Goal: Task Accomplishment & Management: Manage account settings

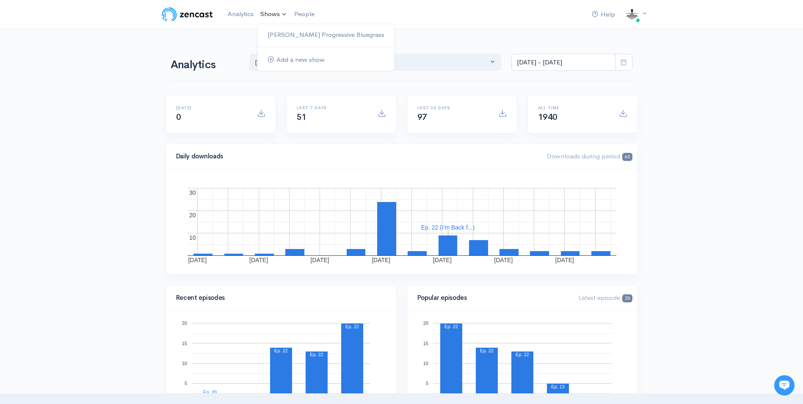
click at [275, 13] on link "Shows" at bounding box center [274, 14] width 34 height 19
click at [300, 36] on link "[PERSON_NAME] Progressive Bluegrass" at bounding box center [325, 35] width 137 height 15
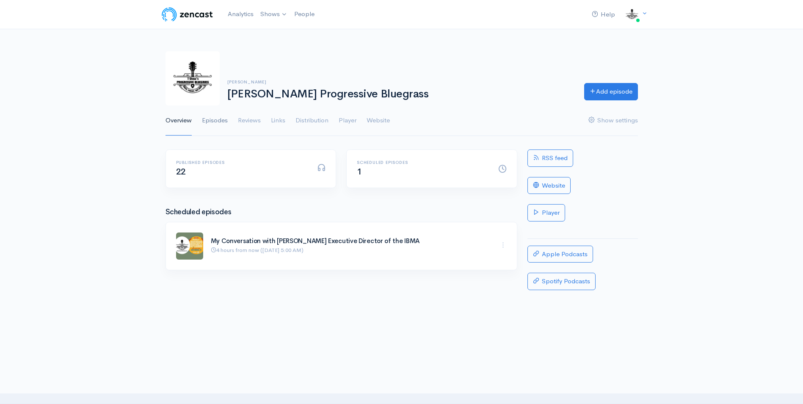
click at [211, 122] on link "Episodes" at bounding box center [215, 120] width 26 height 30
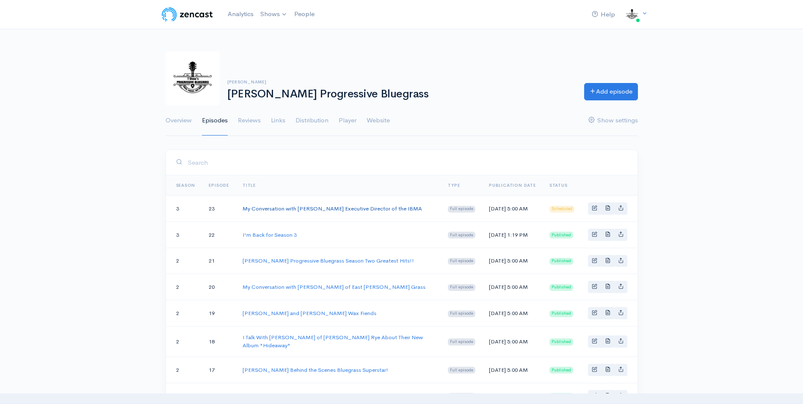
click at [330, 212] on link "My Conversation with [PERSON_NAME] Executive Director of the IBMA" at bounding box center [331, 208] width 179 height 7
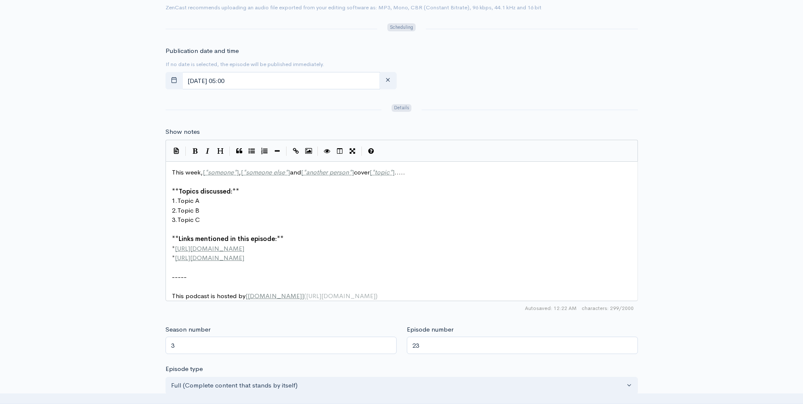
scroll to position [3, 0]
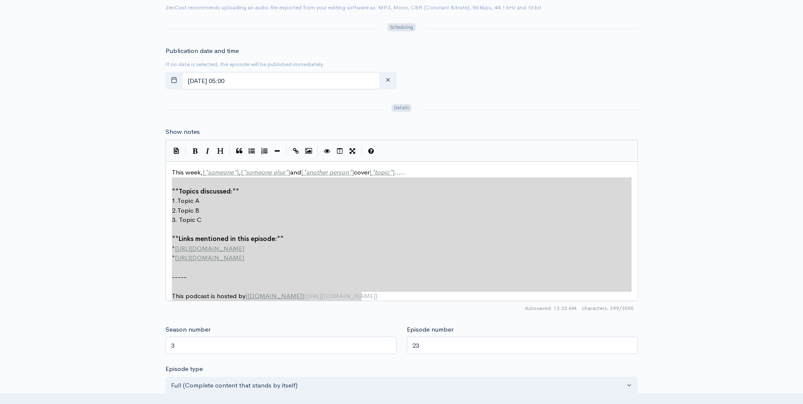
type textarea "This week, [*someone*], [*someone else*] and [*another person*] cover [*topic*]…"
drag, startPoint x: 365, startPoint y: 294, endPoint x: 130, endPoint y: 170, distance: 265.6
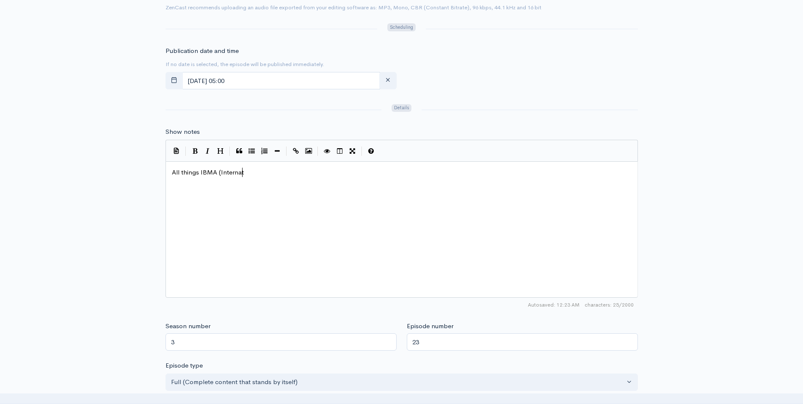
scroll to position [3, 75]
type textarea "All things IBMA (Internatin"
type textarea "onal Bluegrass Music Association)"
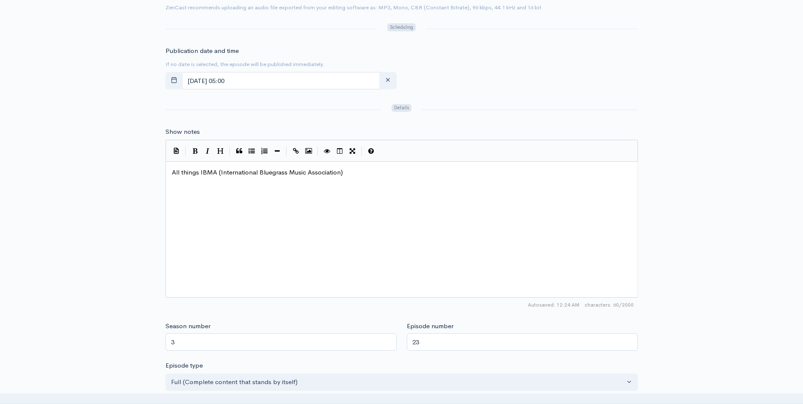
click at [223, 186] on pre "​" at bounding box center [404, 182] width 469 height 10
type textarea "​"
click at [181, 195] on div "x All things IBMA (International Bluegrass Music Association) [URL][DOMAIN_NAME]" at bounding box center [412, 240] width 484 height 148
type textarea "​"
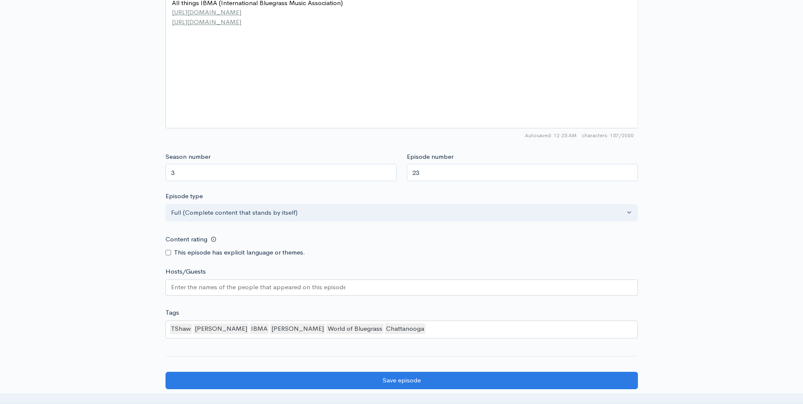
scroll to position [677, 0]
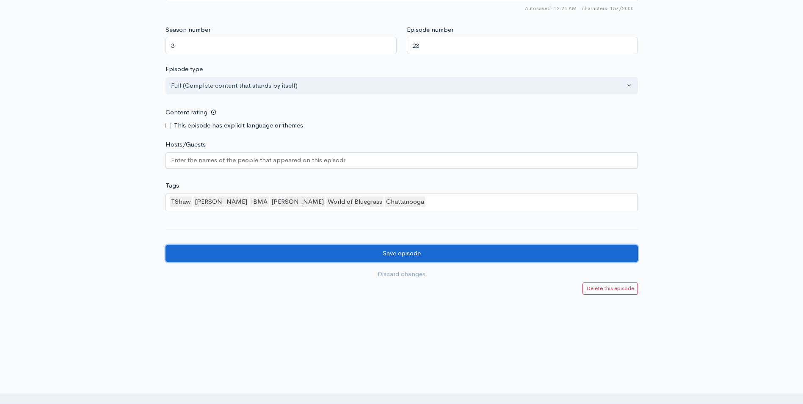
click at [426, 249] on input "Save episode" at bounding box center [401, 253] width 472 height 17
